Goal: Transaction & Acquisition: Purchase product/service

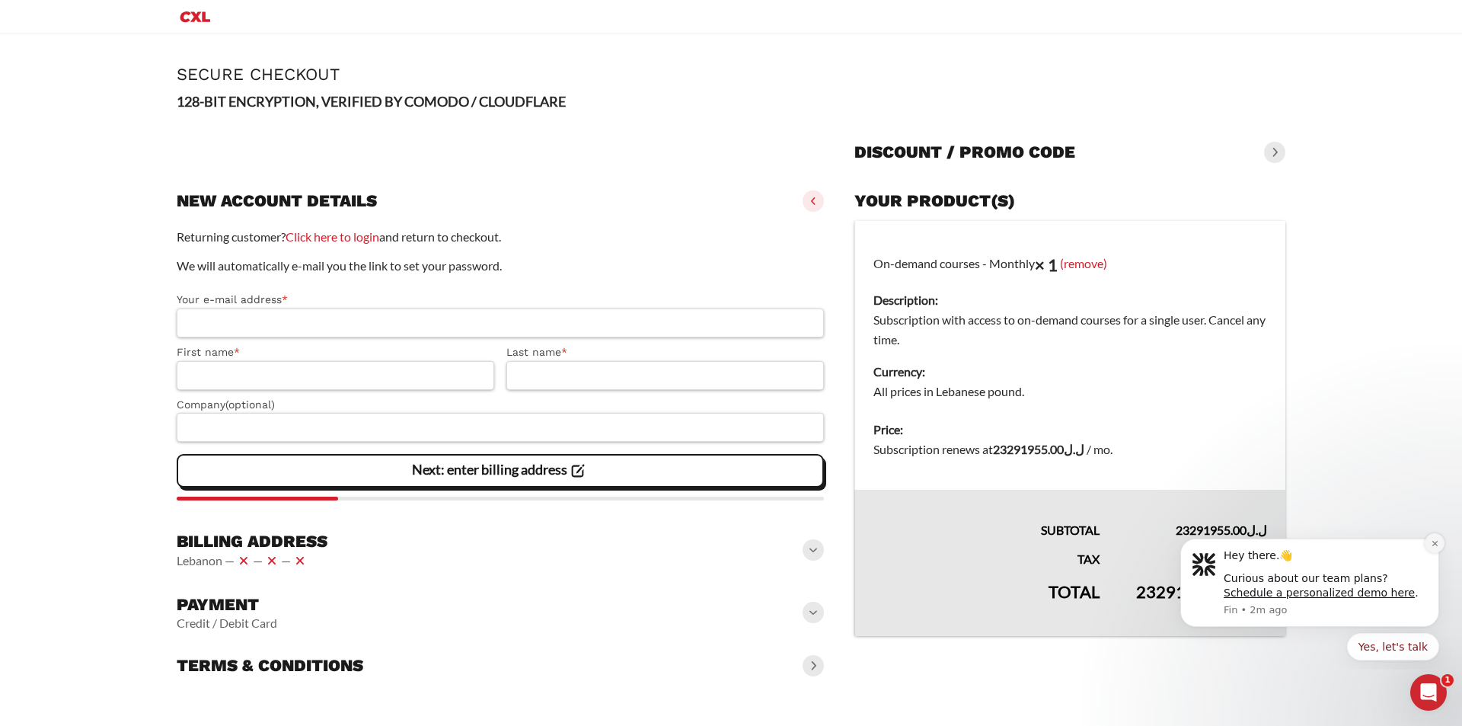
click at [1437, 546] on icon "Dismiss notification" at bounding box center [1435, 543] width 8 height 8
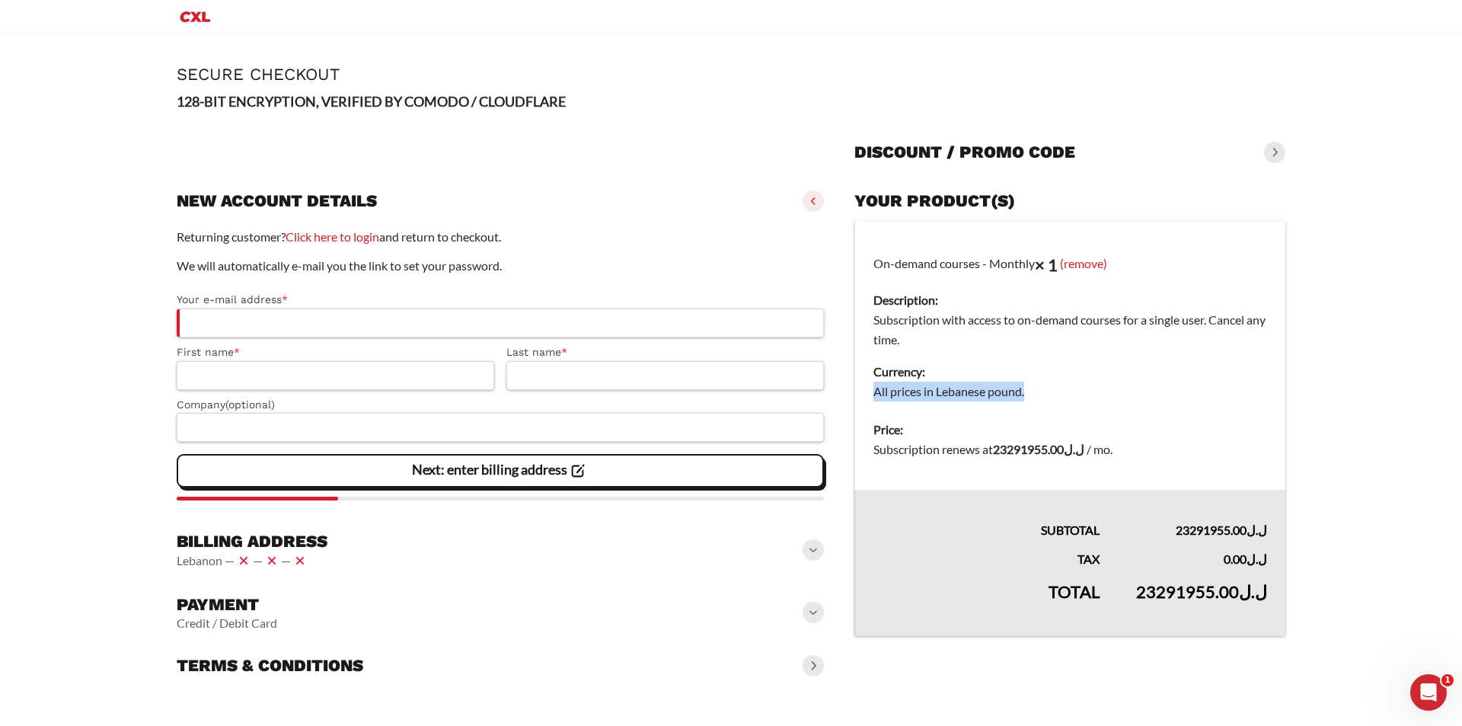
drag, startPoint x: 871, startPoint y: 389, endPoint x: 1049, endPoint y: 390, distance: 178.2
click at [1049, 390] on td "On-demand courses - Monthly × 1 (remove) Description: Subscription with access …" at bounding box center [1069, 316] width 431 height 190
click at [1049, 390] on dd "All prices in Lebanese pound." at bounding box center [1070, 391] width 394 height 20
click at [812, 558] on span at bounding box center [813, 549] width 21 height 21
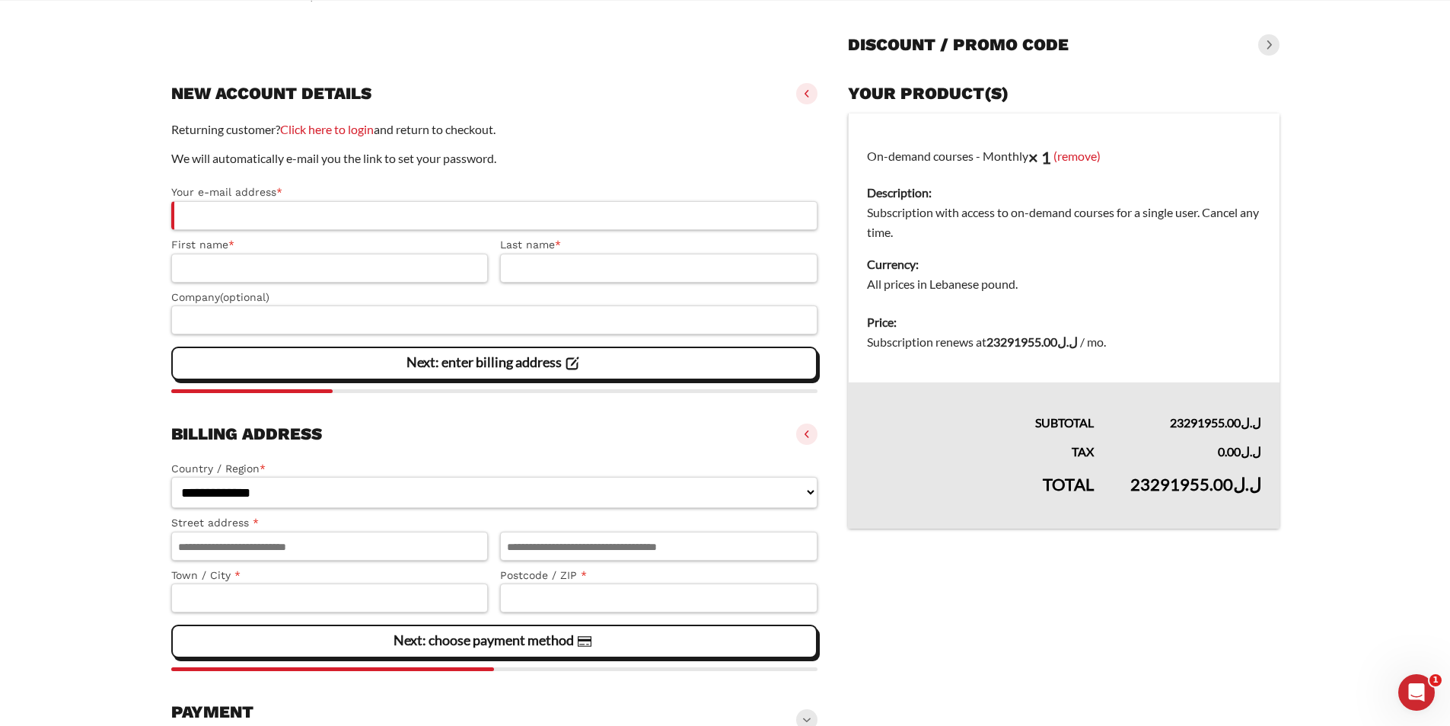
scroll to position [231, 0]
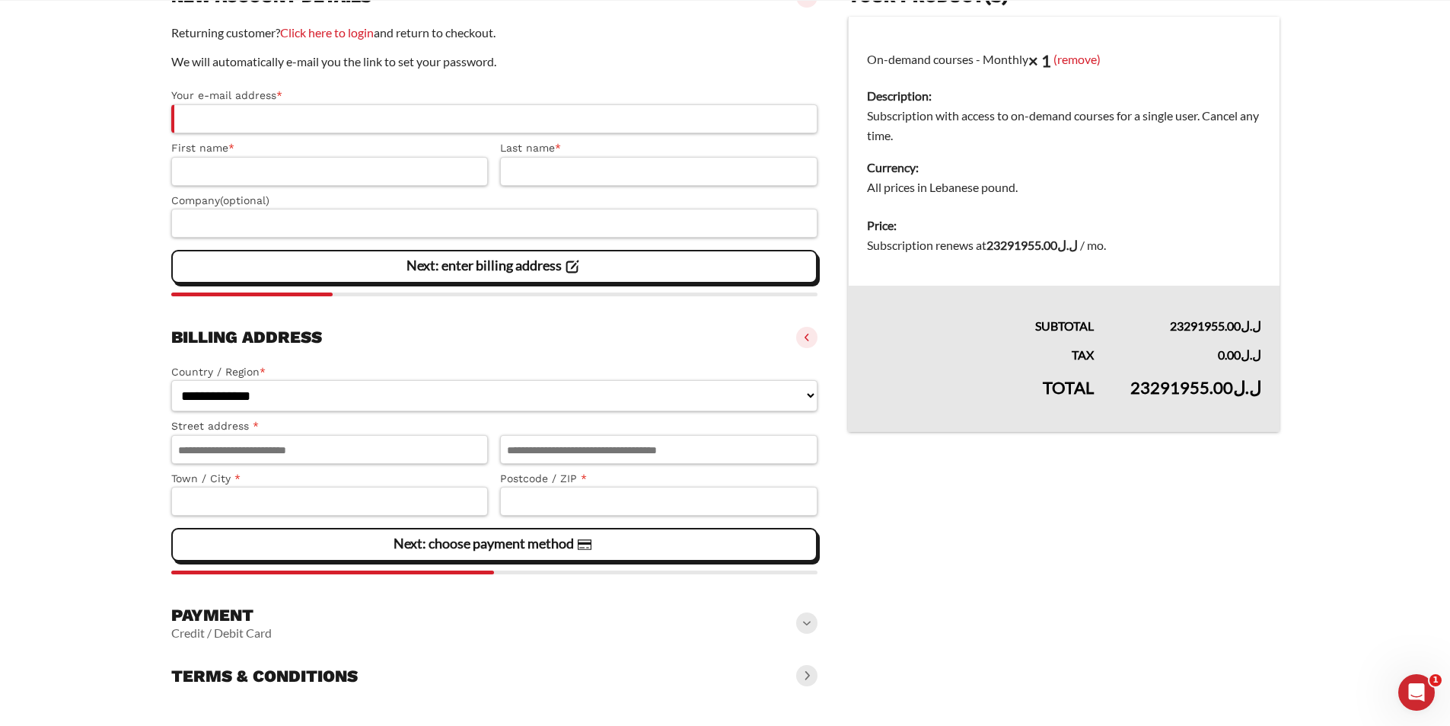
click at [812, 620] on span at bounding box center [806, 622] width 21 height 21
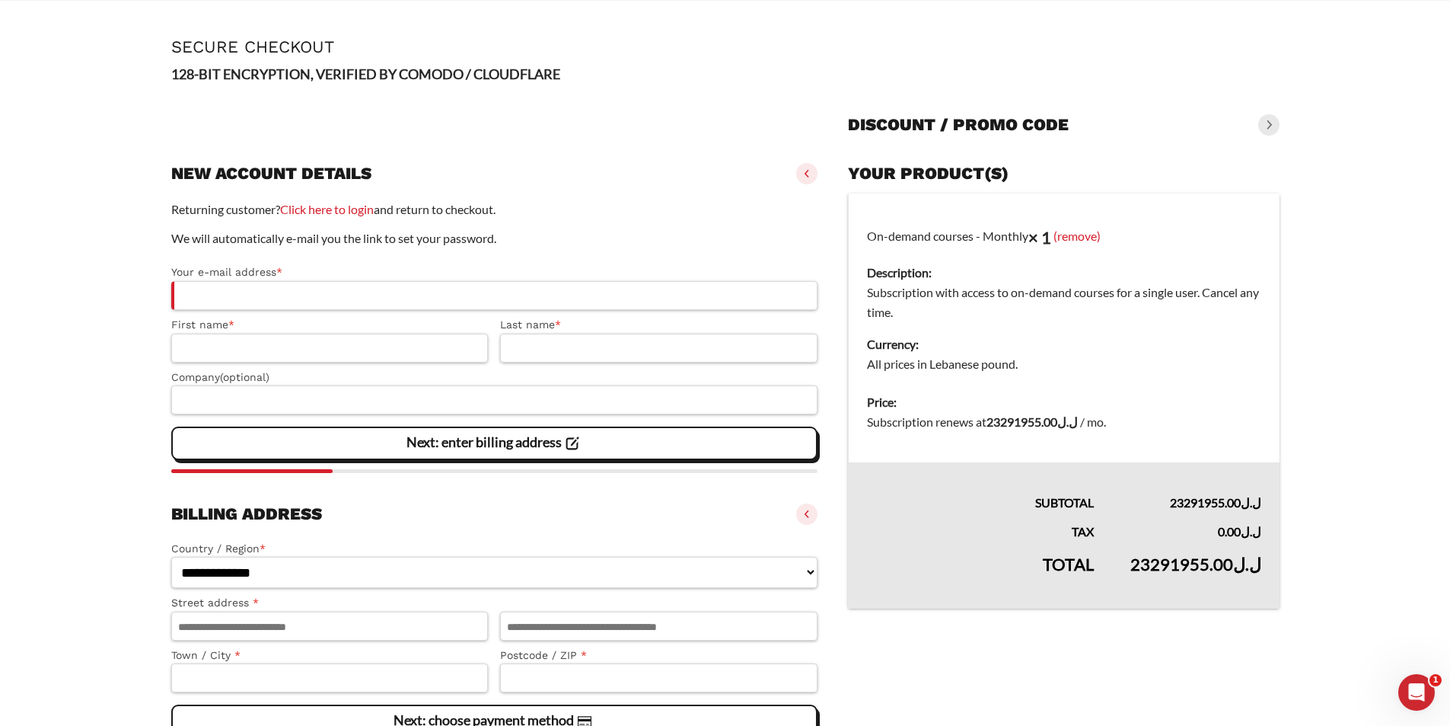
scroll to position [0, 0]
